Goal: Task Accomplishment & Management: Manage account settings

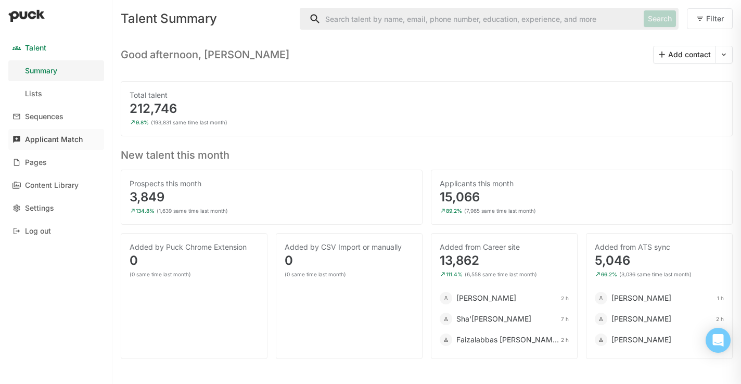
click at [82, 143] on div "Applicant Match" at bounding box center [54, 139] width 58 height 9
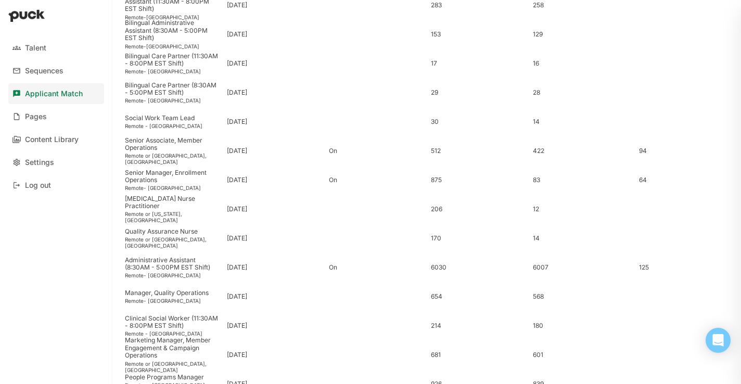
scroll to position [318, 0]
click at [164, 178] on div "Senior Manager, Enrollment Operations" at bounding box center [172, 176] width 94 height 15
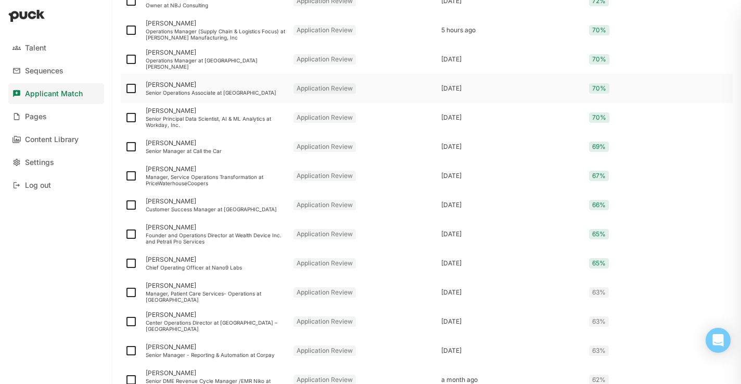
scroll to position [1333, 0]
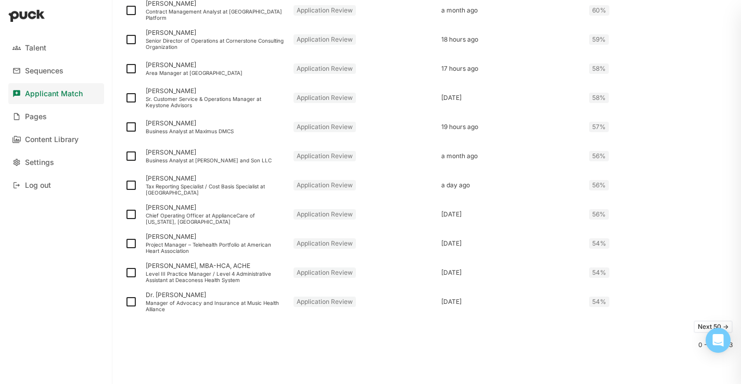
click at [702, 327] on button "Next 50 ->" at bounding box center [713, 327] width 39 height 12
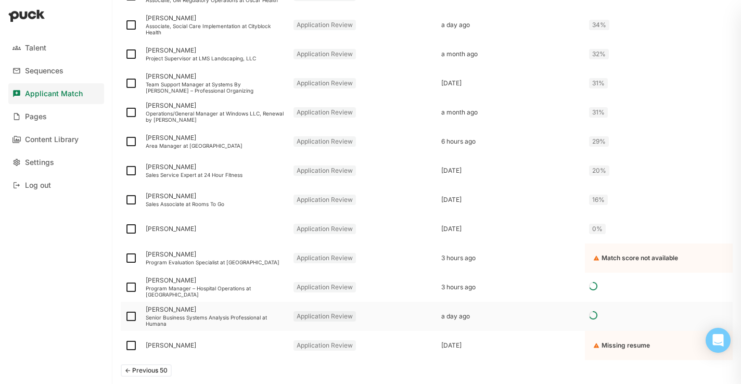
scroll to position [791, 0]
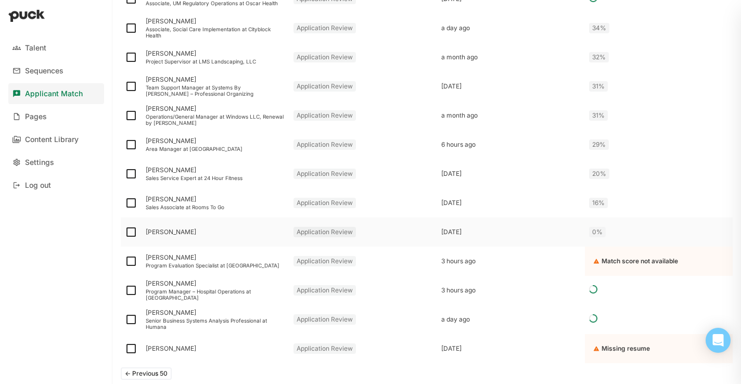
click at [129, 235] on img at bounding box center [131, 232] width 12 height 12
click at [125, 233] on input "checkbox" at bounding box center [124, 232] width 1 height 1
checkbox input "true"
click at [130, 203] on img at bounding box center [131, 203] width 12 height 12
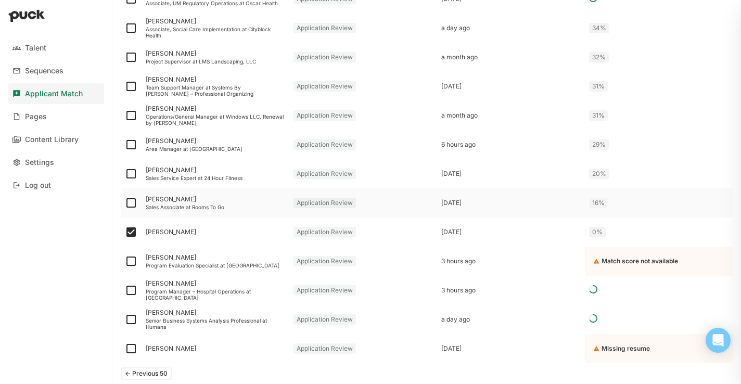
click at [125, 203] on input "checkbox" at bounding box center [124, 203] width 1 height 1
checkbox input "true"
click at [131, 174] on img at bounding box center [131, 174] width 12 height 12
click at [125, 174] on input "checkbox" at bounding box center [124, 174] width 1 height 1
checkbox input "true"
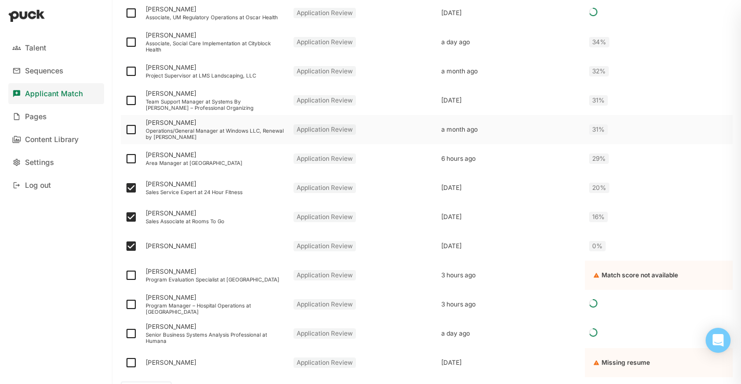
scroll to position [794, 0]
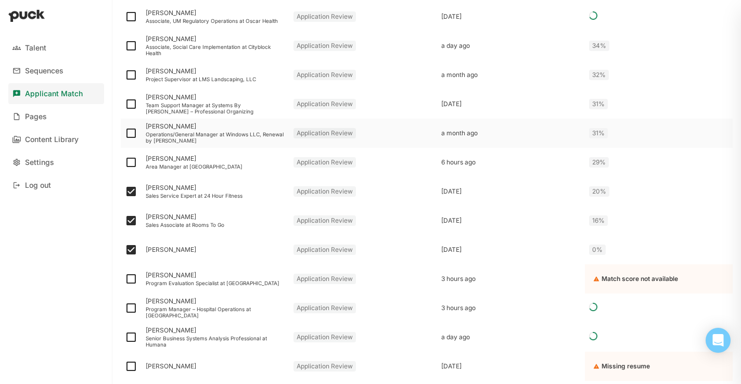
click at [132, 131] on img at bounding box center [131, 133] width 12 height 12
click at [125, 133] on input "checkbox" at bounding box center [124, 133] width 1 height 1
checkbox input "true"
click at [130, 107] on img at bounding box center [131, 104] width 12 height 12
click at [125, 105] on input "checkbox" at bounding box center [124, 104] width 1 height 1
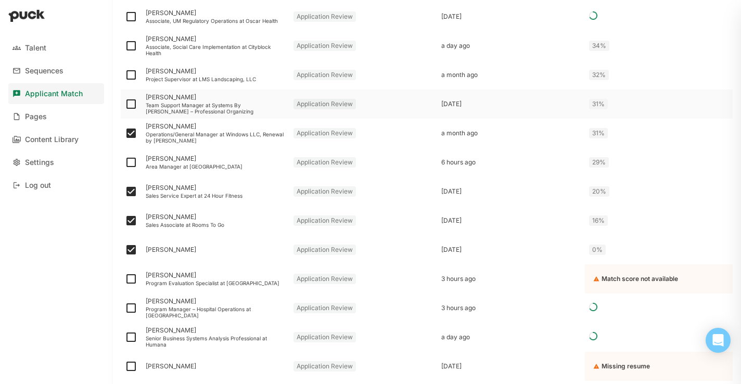
checkbox input "true"
click at [129, 73] on img at bounding box center [131, 75] width 12 height 12
click at [125, 75] on input "checkbox" at bounding box center [124, 75] width 1 height 1
checkbox input "true"
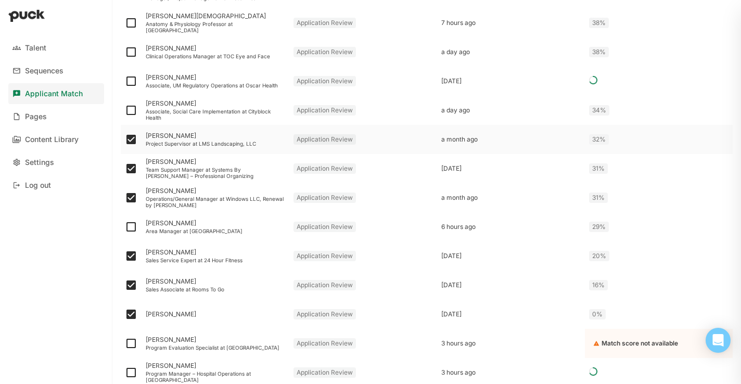
scroll to position [727, 0]
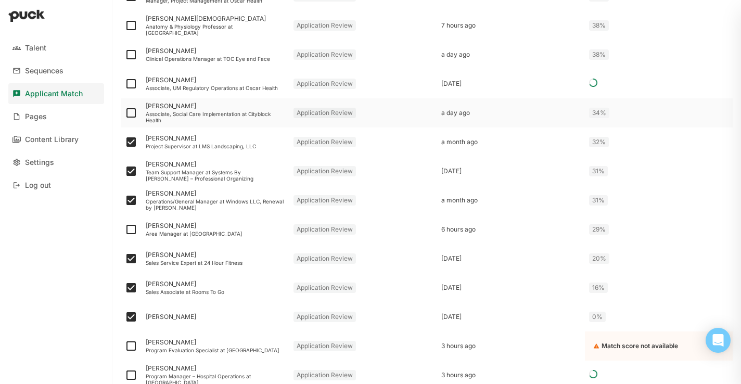
click at [135, 113] on img at bounding box center [131, 113] width 12 height 12
click at [125, 113] on input "checkbox" at bounding box center [124, 113] width 1 height 1
checkbox input "true"
click at [129, 53] on img at bounding box center [131, 54] width 12 height 12
click at [125, 55] on input "checkbox" at bounding box center [124, 55] width 1 height 1
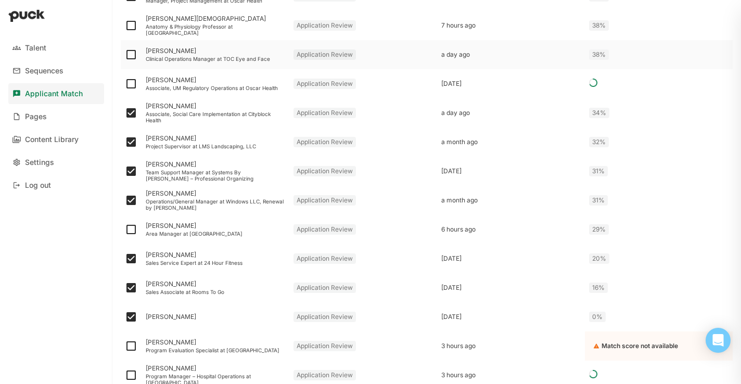
checkbox input "true"
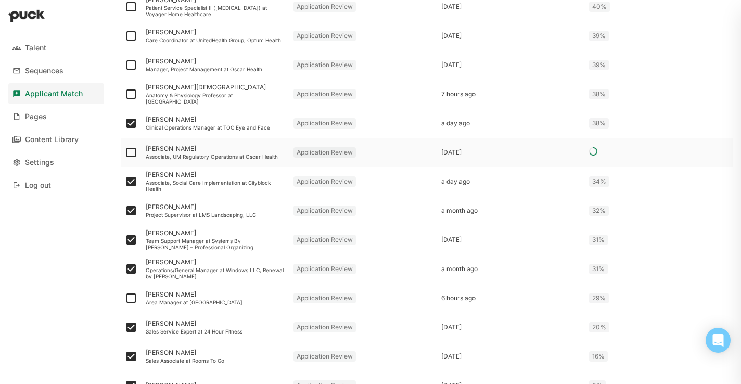
scroll to position [654, 0]
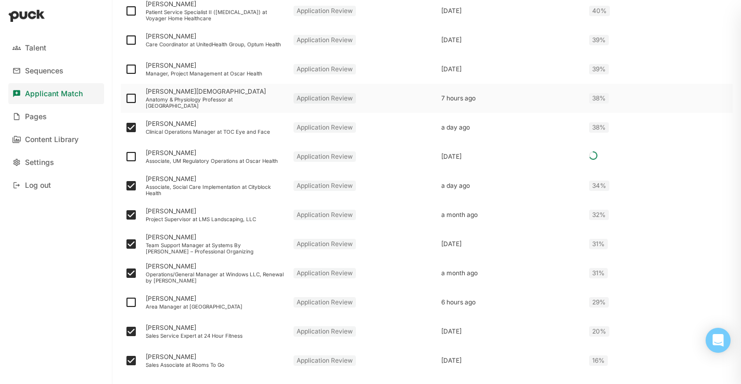
click at [131, 97] on img at bounding box center [131, 98] width 12 height 12
click at [125, 98] on input "checkbox" at bounding box center [124, 98] width 1 height 1
checkbox input "true"
click at [133, 68] on img at bounding box center [131, 69] width 12 height 12
click at [125, 69] on input "checkbox" at bounding box center [124, 69] width 1 height 1
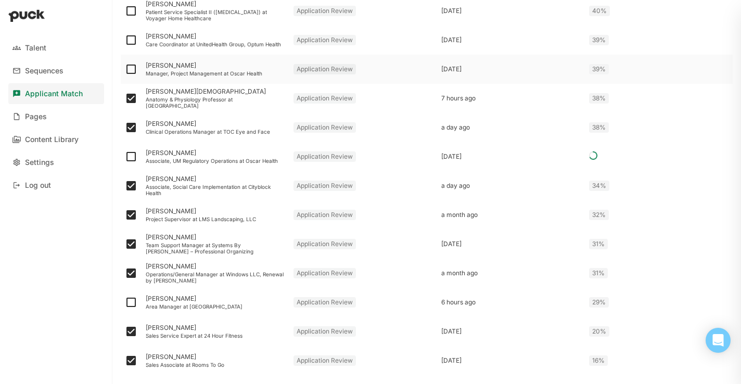
checkbox input "true"
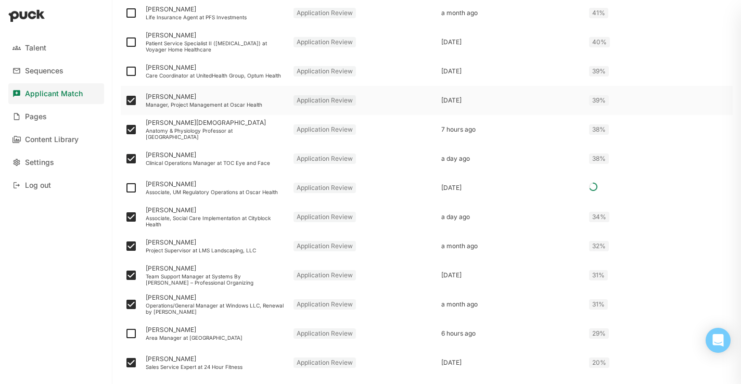
click at [184, 102] on div "Manager, Project Management at Oscar Health" at bounding box center [215, 104] width 139 height 6
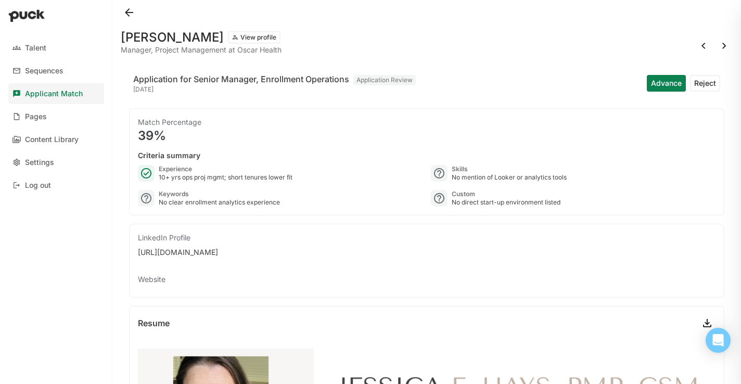
click at [131, 19] on button at bounding box center [129, 12] width 17 height 17
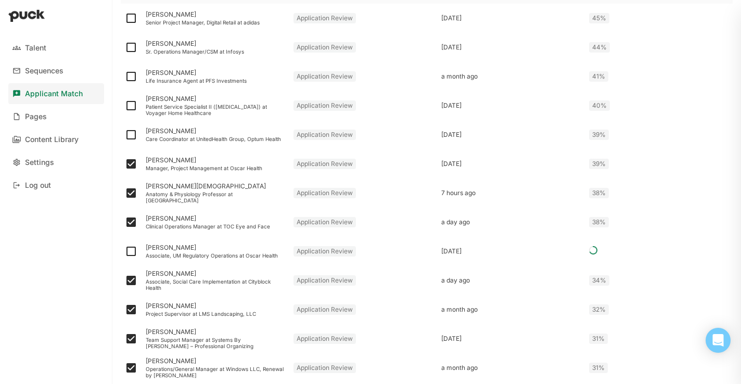
scroll to position [568, 0]
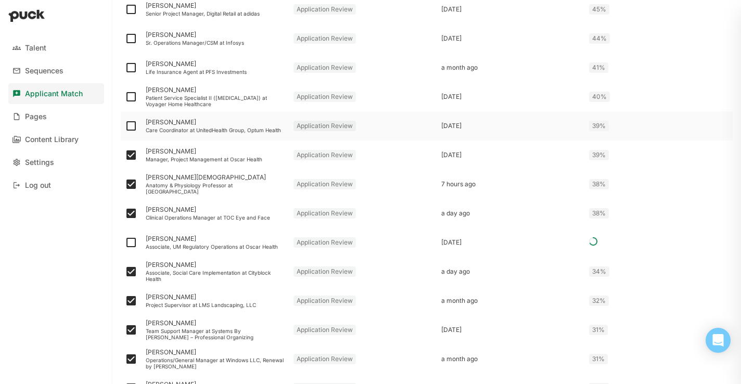
click at [131, 124] on img at bounding box center [131, 126] width 12 height 12
click at [125, 126] on input "checkbox" at bounding box center [124, 126] width 1 height 1
checkbox input "true"
click at [131, 100] on img at bounding box center [131, 97] width 12 height 12
click at [125, 97] on input "checkbox" at bounding box center [124, 97] width 1 height 1
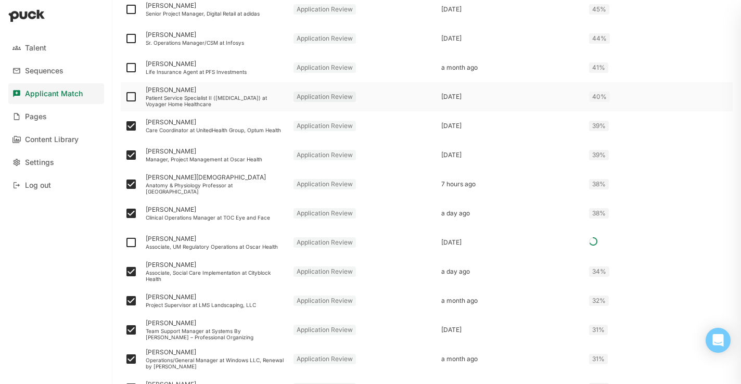
checkbox input "true"
click at [129, 67] on img at bounding box center [131, 67] width 12 height 12
click at [125, 68] on input "checkbox" at bounding box center [124, 68] width 1 height 1
checkbox input "true"
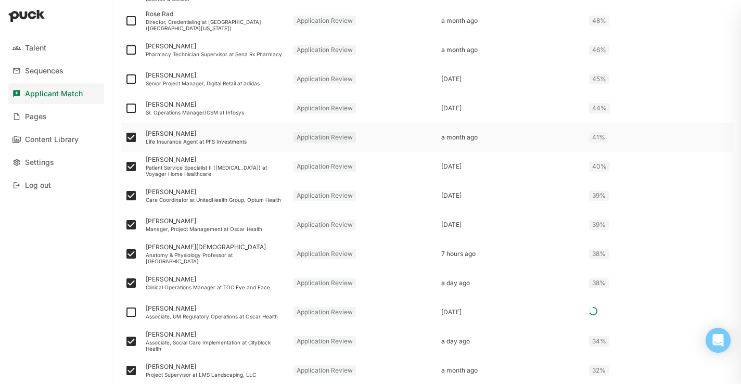
scroll to position [491, 0]
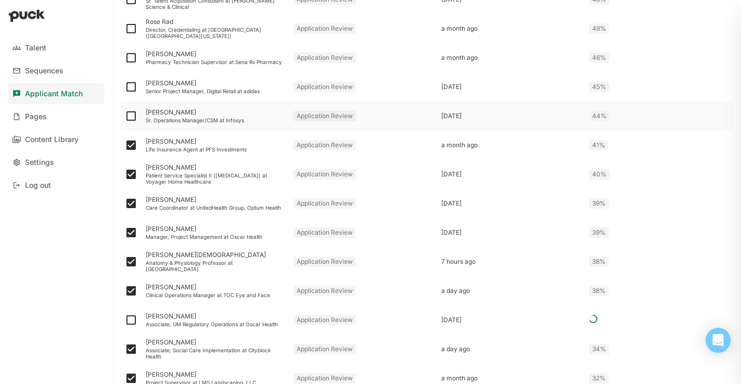
click at [128, 114] on img at bounding box center [131, 116] width 12 height 12
click at [125, 116] on input "checkbox" at bounding box center [124, 116] width 1 height 1
checkbox input "true"
click at [133, 87] on img at bounding box center [131, 87] width 12 height 12
click at [125, 87] on input "checkbox" at bounding box center [124, 87] width 1 height 1
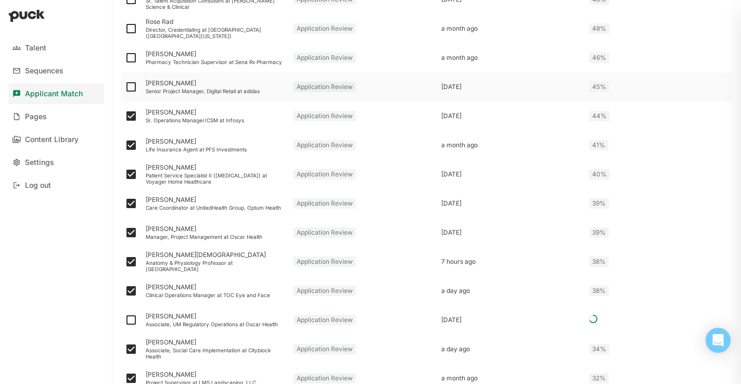
checkbox input "true"
click at [133, 59] on img at bounding box center [131, 58] width 12 height 12
click at [125, 58] on input "checkbox" at bounding box center [124, 58] width 1 height 1
checkbox input "true"
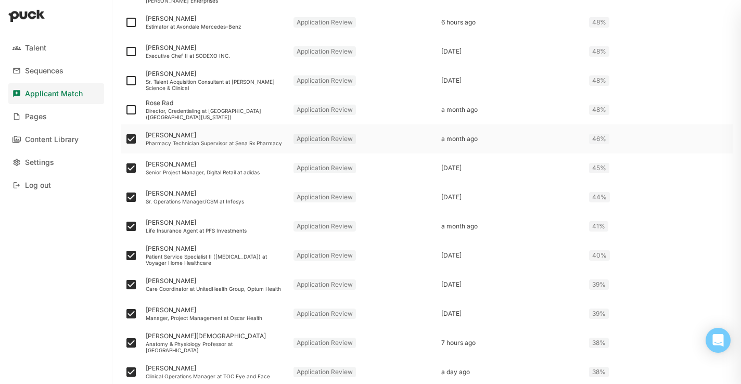
scroll to position [410, 0]
click at [134, 110] on img at bounding box center [131, 109] width 12 height 12
click at [125, 110] on input "checkbox" at bounding box center [124, 109] width 1 height 1
checkbox input "true"
click at [135, 75] on img at bounding box center [131, 80] width 12 height 12
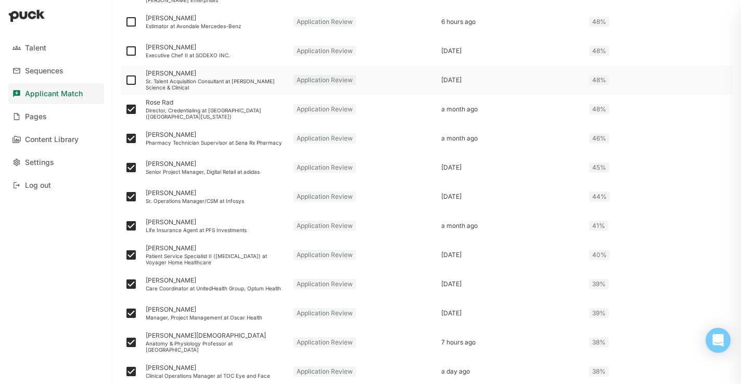
click at [125, 80] on input "checkbox" at bounding box center [124, 80] width 1 height 1
checkbox input "true"
click at [132, 53] on img at bounding box center [131, 51] width 12 height 12
click at [125, 52] on input "checkbox" at bounding box center [124, 51] width 1 height 1
checkbox input "true"
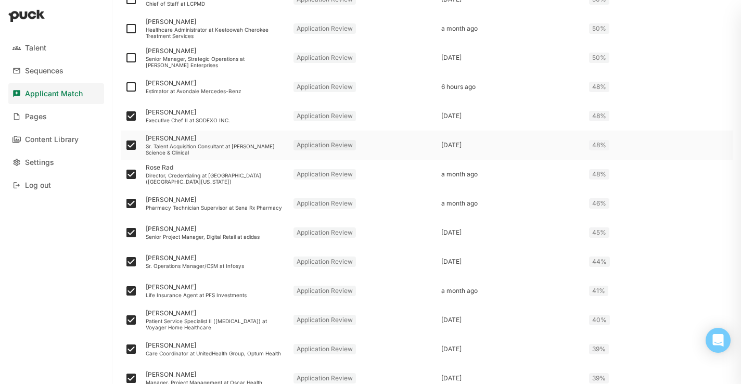
scroll to position [322, 0]
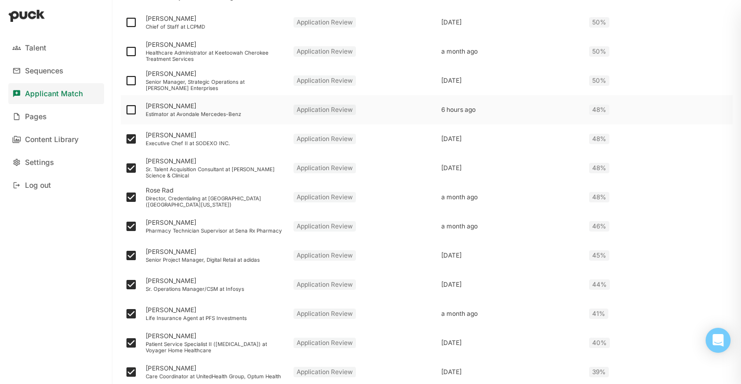
click at [132, 109] on img at bounding box center [131, 110] width 12 height 12
click at [125, 110] on input "checkbox" at bounding box center [124, 110] width 1 height 1
checkbox input "true"
click at [130, 80] on img at bounding box center [131, 80] width 12 height 12
click at [125, 81] on input "checkbox" at bounding box center [124, 81] width 1 height 1
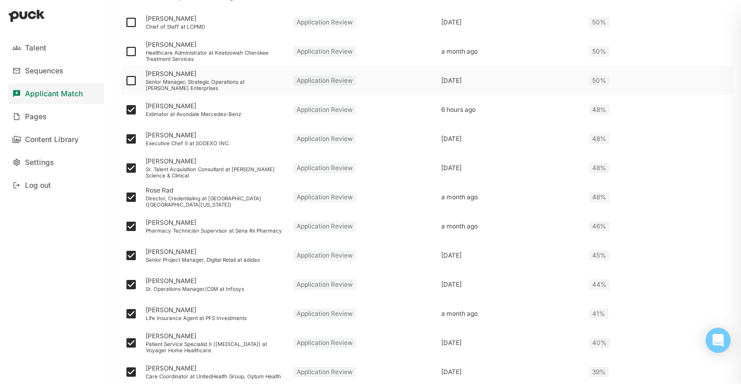
checkbox input "true"
click at [131, 53] on img at bounding box center [131, 51] width 12 height 12
click at [125, 52] on input "checkbox" at bounding box center [124, 52] width 1 height 1
checkbox input "true"
click at [132, 20] on img at bounding box center [131, 22] width 12 height 12
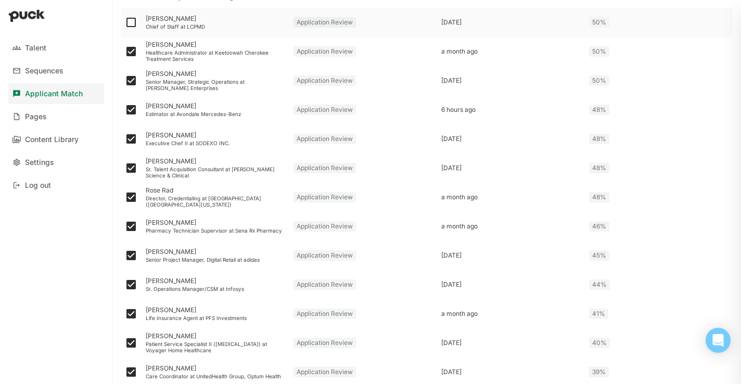
click at [125, 22] on input "checkbox" at bounding box center [124, 22] width 1 height 1
checkbox input "true"
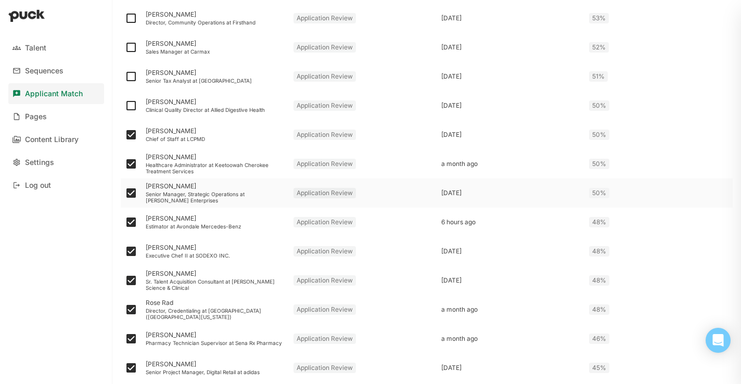
scroll to position [201, 0]
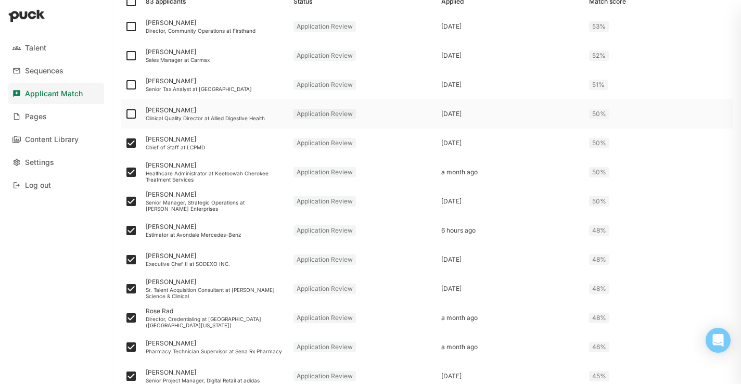
click at [130, 115] on img at bounding box center [131, 114] width 12 height 12
click at [125, 114] on input "checkbox" at bounding box center [124, 114] width 1 height 1
checkbox input "true"
click at [131, 84] on img at bounding box center [131, 85] width 12 height 12
click at [125, 85] on input "checkbox" at bounding box center [124, 85] width 1 height 1
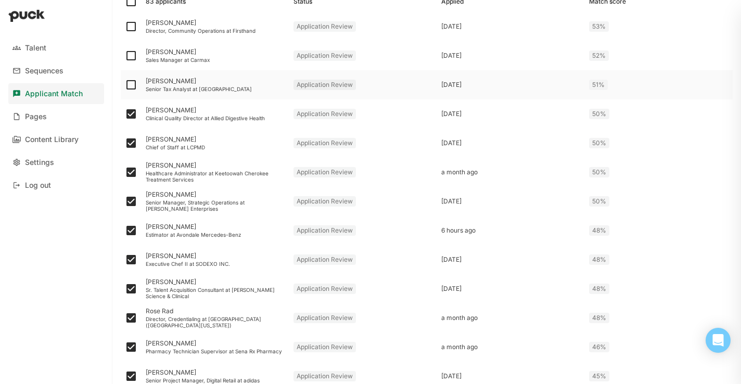
checkbox input "true"
click at [131, 54] on img at bounding box center [131, 55] width 12 height 12
click at [125, 56] on input "checkbox" at bounding box center [124, 56] width 1 height 1
checkbox input "true"
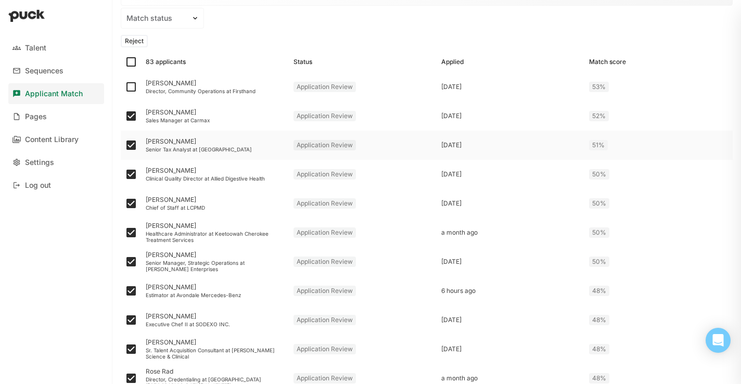
scroll to position [142, 0]
click at [130, 86] on img at bounding box center [131, 86] width 12 height 12
click at [125, 86] on input "checkbox" at bounding box center [124, 86] width 1 height 1
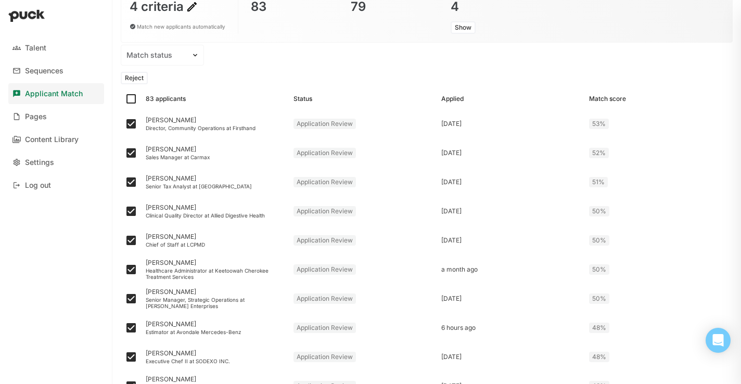
scroll to position [0, 0]
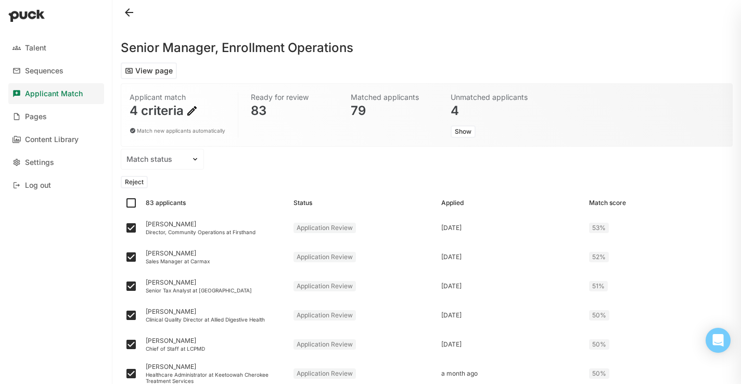
click at [139, 184] on button "Reject" at bounding box center [134, 182] width 27 height 12
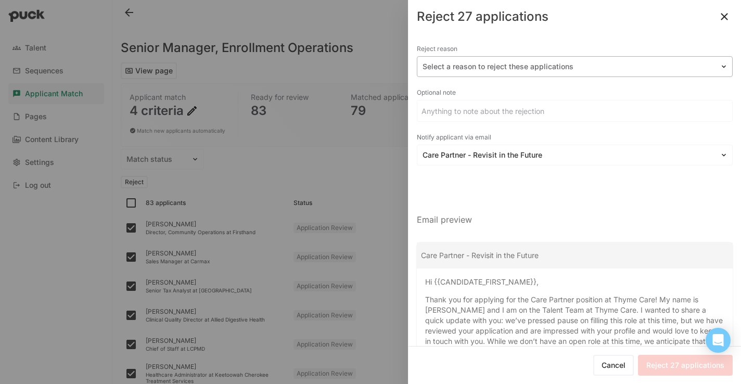
click at [482, 67] on div at bounding box center [569, 66] width 292 height 11
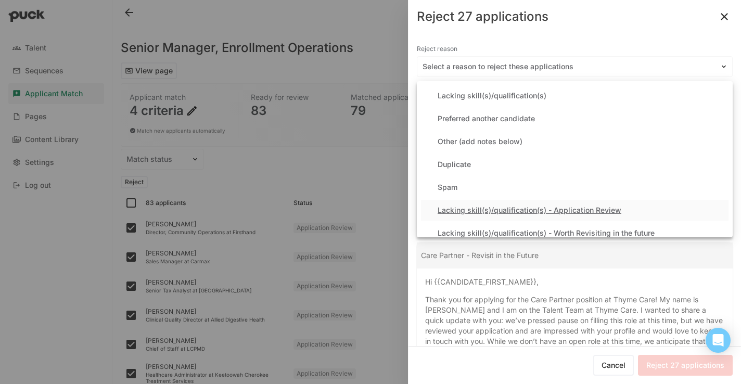
click at [506, 210] on div "Lacking skill(s)/qualification(s) - Application Review" at bounding box center [530, 210] width 184 height 9
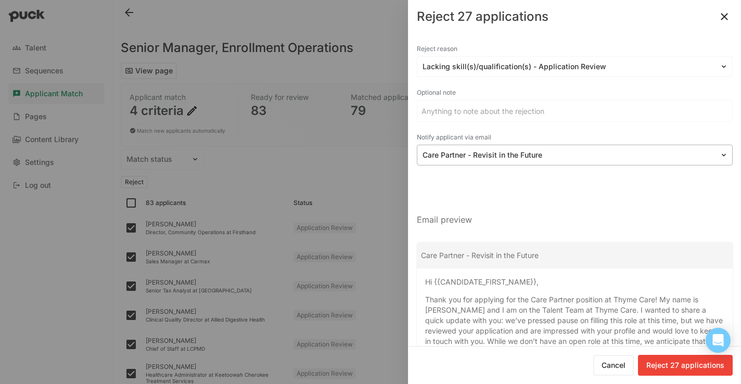
click at [524, 161] on div "Care Partner - Revisit in the Future" at bounding box center [568, 155] width 302 height 15
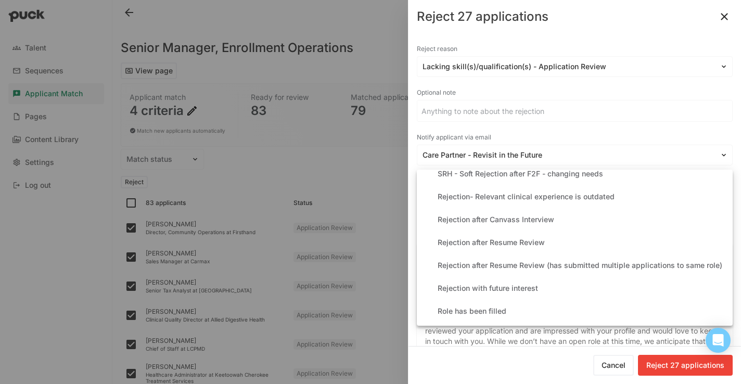
scroll to position [270, 0]
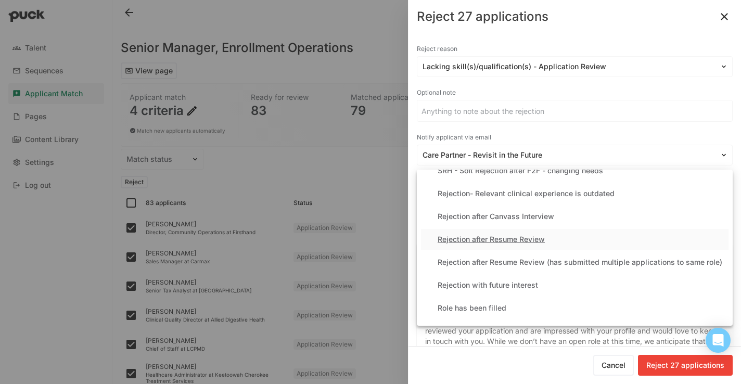
click at [505, 238] on div "Rejection after Resume Review" at bounding box center [491, 239] width 107 height 9
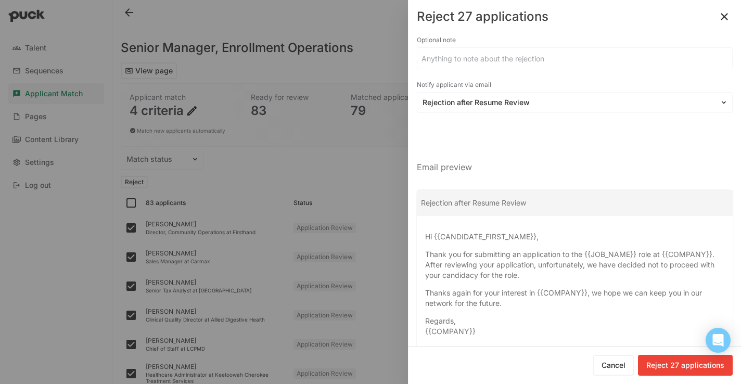
scroll to position [75, 0]
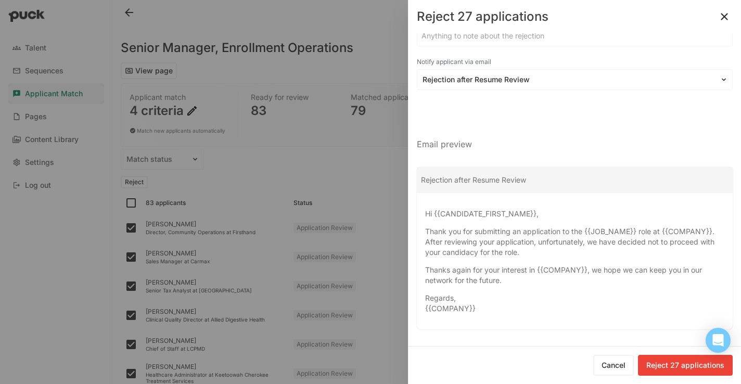
click at [712, 364] on button "Reject 27 applications" at bounding box center [685, 365] width 95 height 21
checkbox input "false"
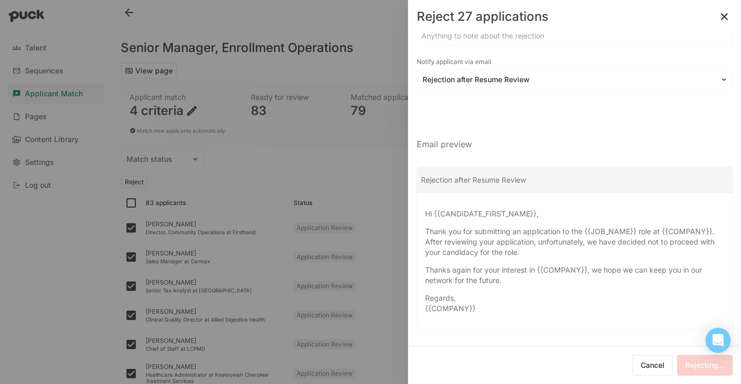
checkbox input "false"
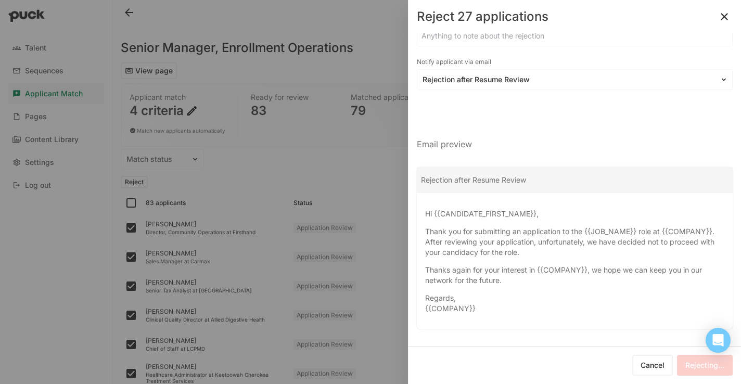
checkbox input "false"
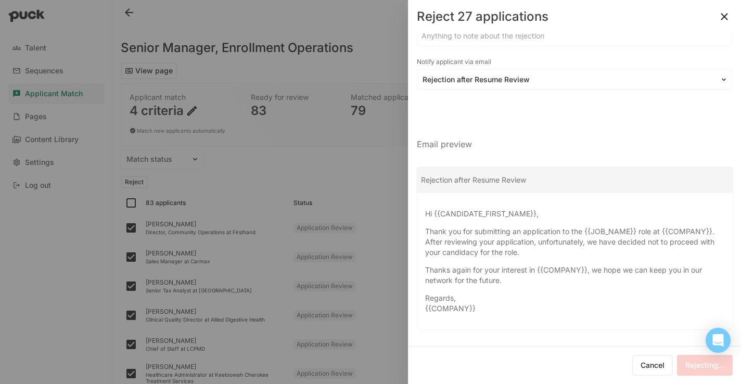
checkbox input "false"
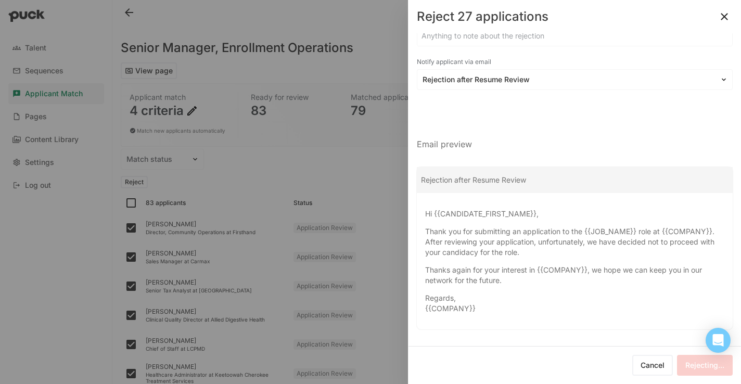
checkbox input "false"
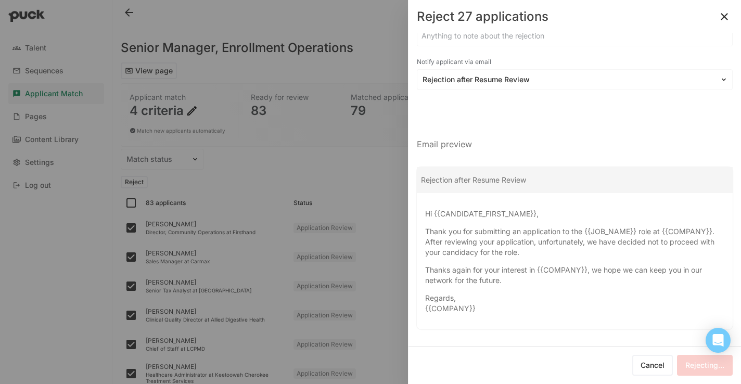
checkbox input "false"
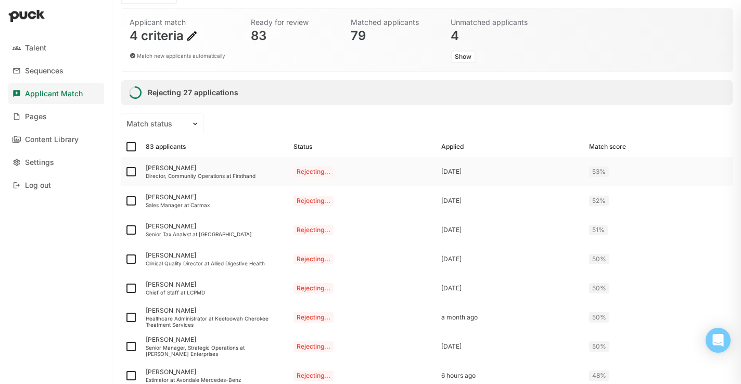
scroll to position [92, 0]
